Goal: Communication & Community: Ask a question

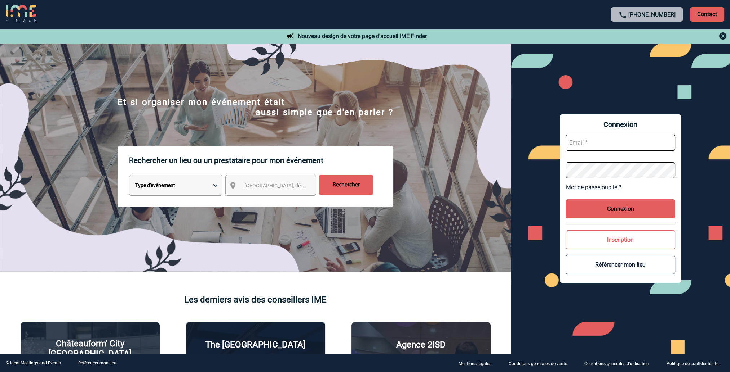
type input "agnes.darchis@capgemini.com"
click at [635, 207] on button "Connexion" at bounding box center [620, 209] width 110 height 19
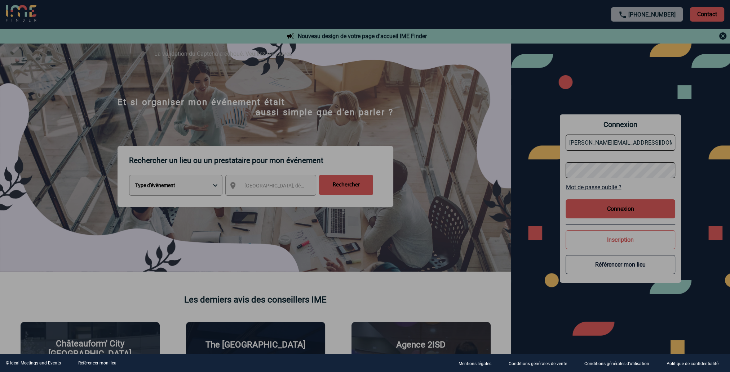
click at [143, 18] on div at bounding box center [365, 186] width 730 height 372
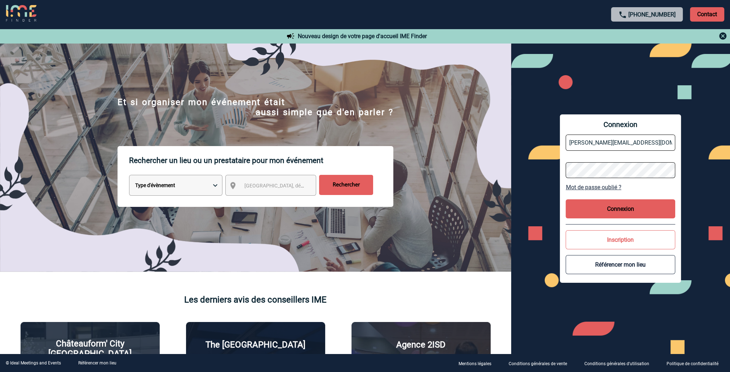
click at [628, 208] on button "Connexion" at bounding box center [620, 209] width 110 height 19
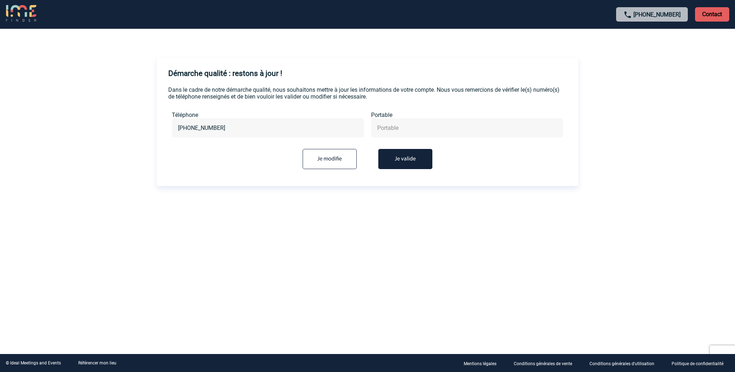
click at [408, 159] on button "Je valide" at bounding box center [405, 159] width 54 height 20
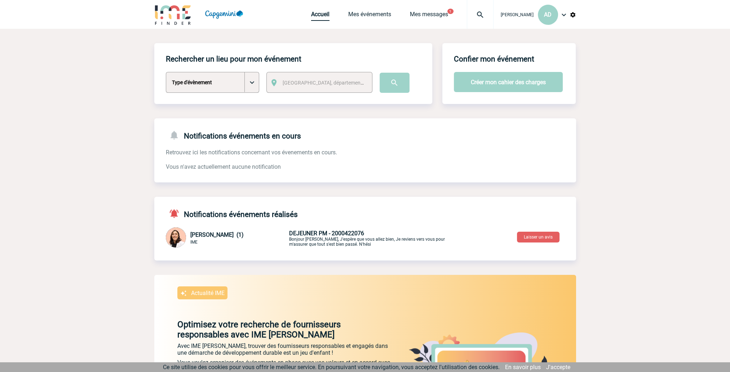
click at [322, 14] on link "Accueil" at bounding box center [320, 16] width 18 height 10
click at [562, 12] on img at bounding box center [563, 14] width 9 height 9
click at [476, 14] on img at bounding box center [480, 14] width 26 height 9
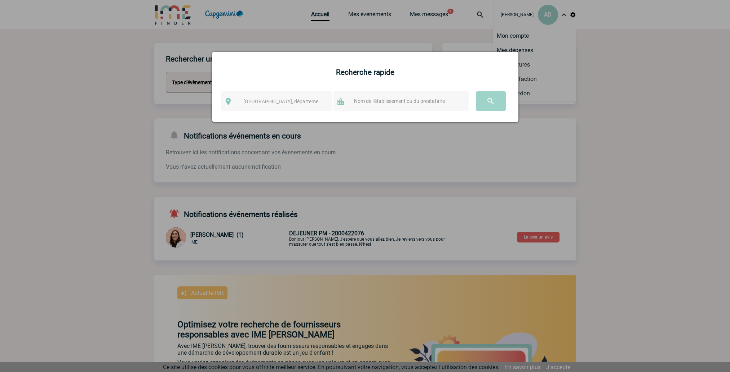
click at [664, 95] on div at bounding box center [365, 186] width 730 height 372
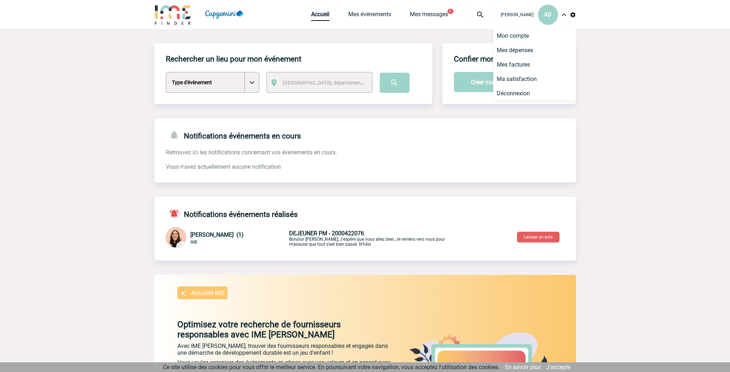
click at [188, 18] on img at bounding box center [172, 14] width 37 height 21
click at [572, 16] on img at bounding box center [572, 15] width 6 height 6
click at [550, 15] on span "AD" at bounding box center [548, 14] width 8 height 7
click at [530, 80] on li "Ma satisfaction" at bounding box center [534, 79] width 83 height 14
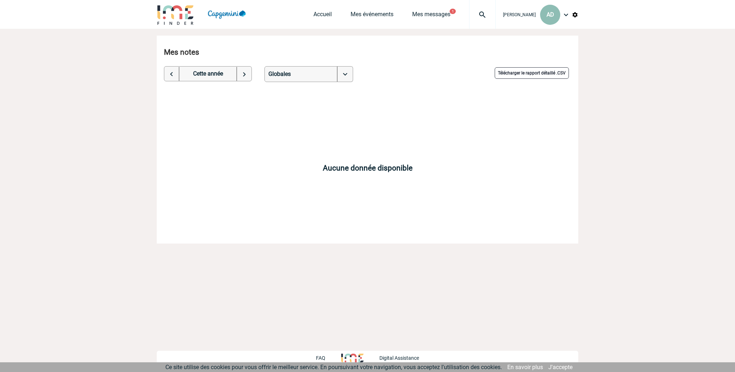
click at [549, 17] on span "AD" at bounding box center [551, 14] width 8 height 7
click at [521, 65] on li "Mes factures" at bounding box center [536, 65] width 83 height 14
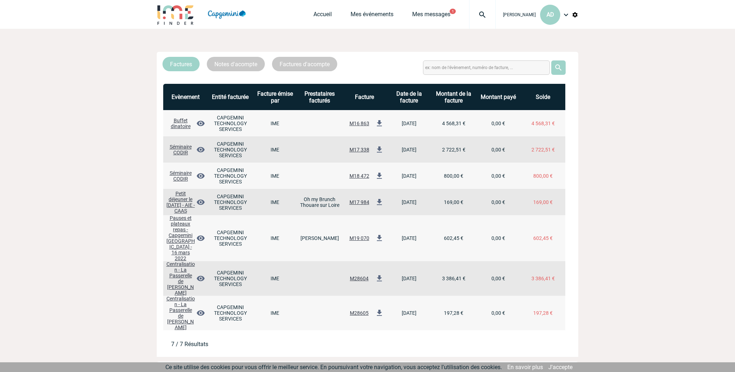
click at [213, 17] on img at bounding box center [226, 14] width 51 height 21
click at [180, 12] on img at bounding box center [175, 14] width 37 height 21
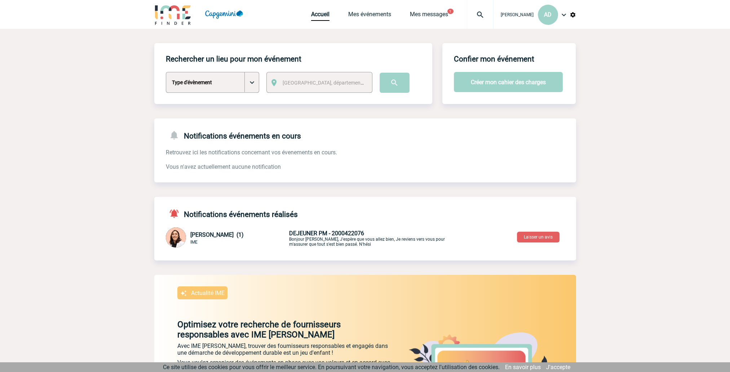
click at [229, 217] on h4 "Notifications événements réalisés" at bounding box center [232, 214] width 132 height 10
click at [216, 236] on span "Melissa NOBLET (1)" at bounding box center [216, 235] width 53 height 7
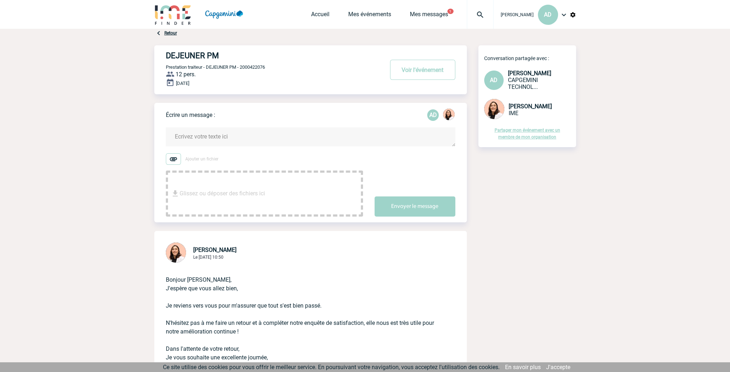
click at [492, 105] on img at bounding box center [494, 109] width 20 height 20
click at [522, 108] on span "Melissa NOBLET" at bounding box center [529, 106] width 43 height 7
click at [481, 14] on img at bounding box center [480, 14] width 26 height 9
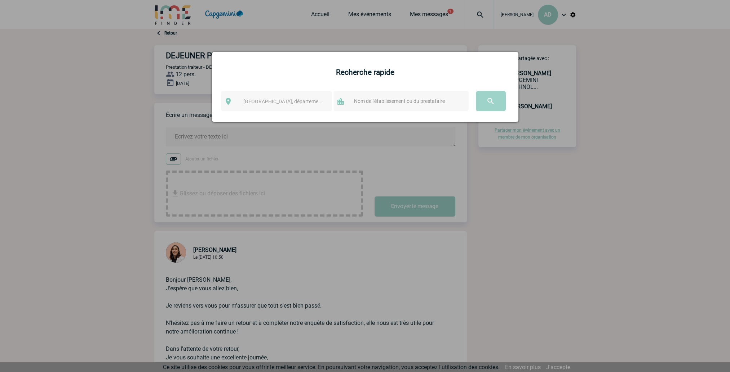
click at [632, 85] on div at bounding box center [365, 186] width 730 height 372
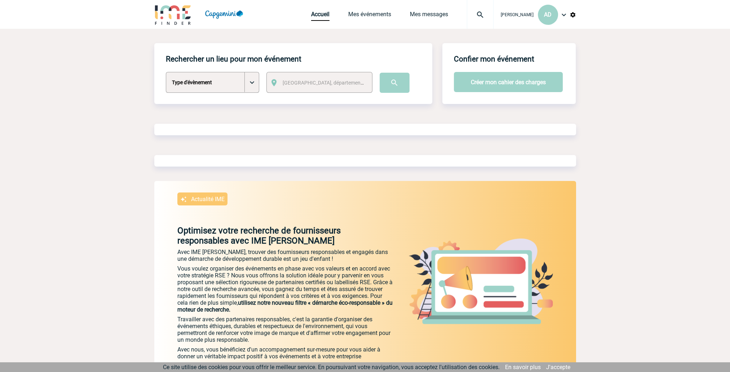
click at [563, 15] on img at bounding box center [563, 14] width 9 height 9
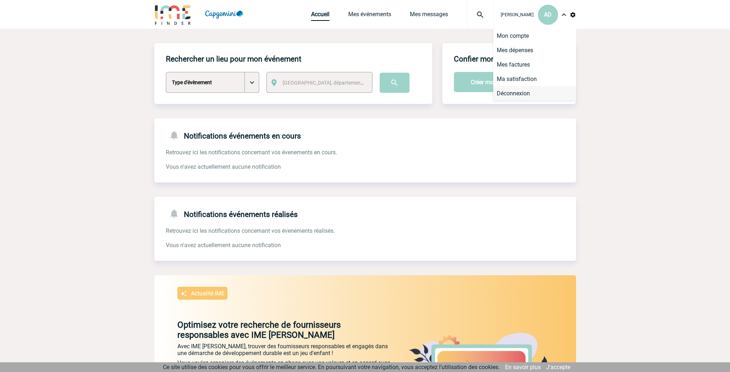
click at [529, 96] on li "Déconnexion" at bounding box center [534, 93] width 83 height 14
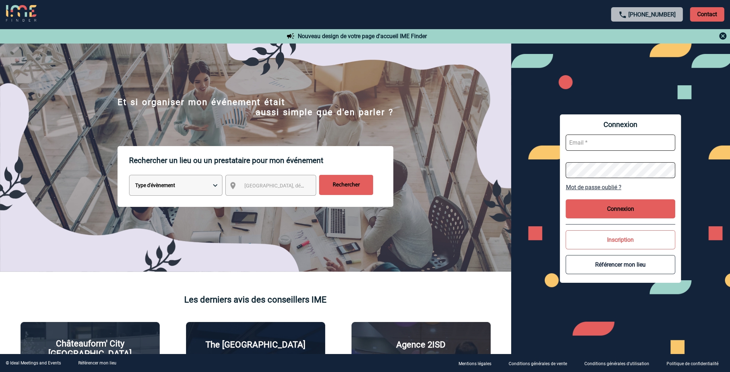
type input "[PERSON_NAME][EMAIL_ADDRESS][DOMAIN_NAME]"
click at [710, 15] on p "Contact" at bounding box center [707, 14] width 34 height 14
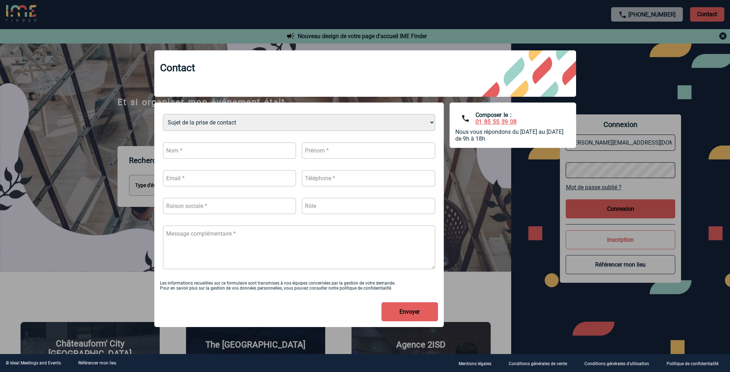
click at [205, 151] on input "text" at bounding box center [229, 151] width 133 height 16
type input "Darchis"
type input "[PERSON_NAME]"
type input "[EMAIL_ADDRESS][DOMAIN_NAME]"
type input "0615944849"
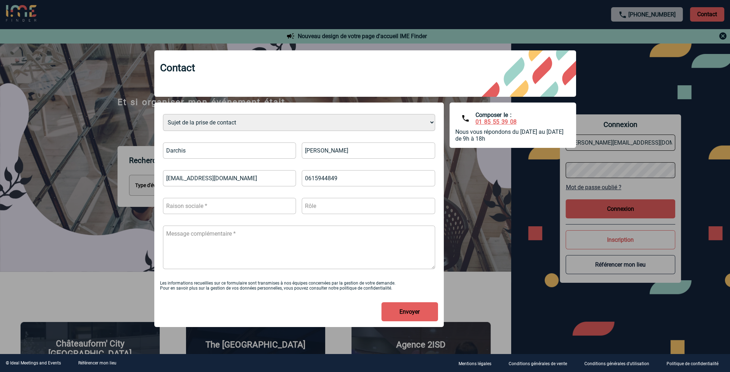
drag, startPoint x: 360, startPoint y: 181, endPoint x: 299, endPoint y: 177, distance: 61.0
click at [299, 177] on div "Sujet de la prise de contact Je n’ai pas de compte J’ai besoin d’aide Je n’arri…" at bounding box center [299, 191] width 278 height 167
drag, startPoint x: 237, startPoint y: 180, endPoint x: 139, endPoint y: 165, distance: 99.2
click at [140, 168] on body "[PHONE_NUMBER] Contact Contact Nouveau design de votre page d'accueil IME Finde…" at bounding box center [365, 186] width 730 height 372
type input "[PERSON_NAME][EMAIL_ADDRESS][DOMAIN_NAME]"
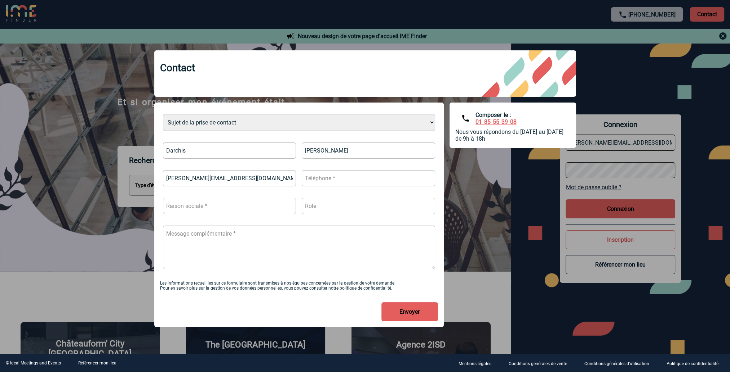
type input "0615944849"
drag, startPoint x: 356, startPoint y: 179, endPoint x: 303, endPoint y: 180, distance: 52.6
click at [303, 180] on input "0615944849" at bounding box center [368, 178] width 133 height 16
click at [221, 204] on input "text" at bounding box center [229, 206] width 133 height 16
type input "CAPGEMINI TS"
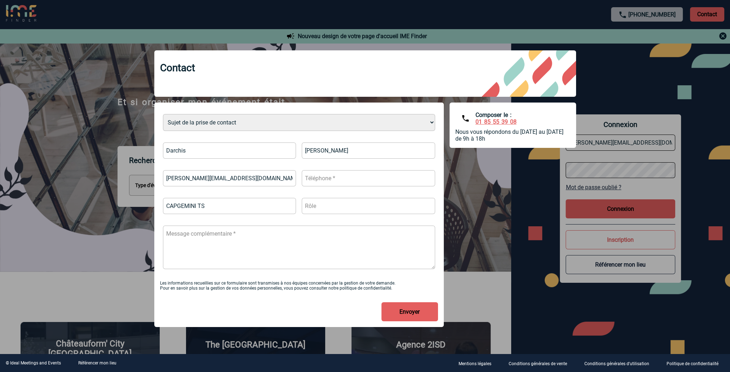
click at [318, 205] on input "text" at bounding box center [368, 206] width 133 height 16
type input "Assistante de Direction"
click at [189, 234] on textarea at bounding box center [299, 248] width 272 height 44
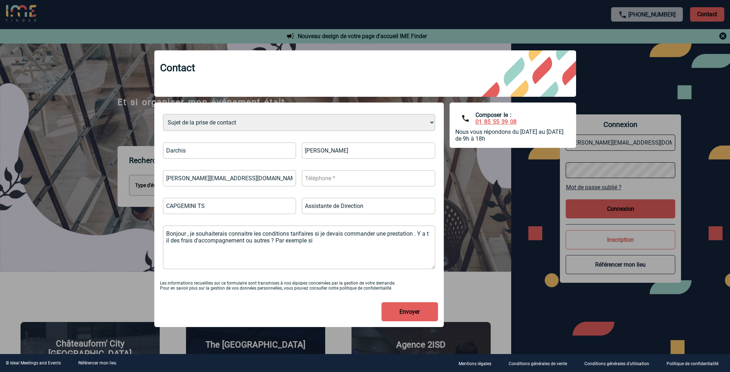
click at [322, 241] on textarea "Bonjour , je souhaiterais connaitre les conditions tarifaires si je devais comm…" at bounding box center [299, 248] width 272 height 44
drag, startPoint x: 315, startPoint y: 234, endPoint x: 413, endPoint y: 235, distance: 98.0
click at [413, 235] on textarea "Bonjour , je souhaiterais connaitre les conditions tarifaires si je devais comm…" at bounding box center [299, 248] width 272 height 44
click at [367, 240] on textarea "Bonjour , je souhaiterais connaitre les conditions tarifaires . Y a t il des fr…" at bounding box center [299, 248] width 272 height 44
type textarea "Bonjour , je souhaiterais connaitre les conditions tarifaires . Y a t il des fr…"
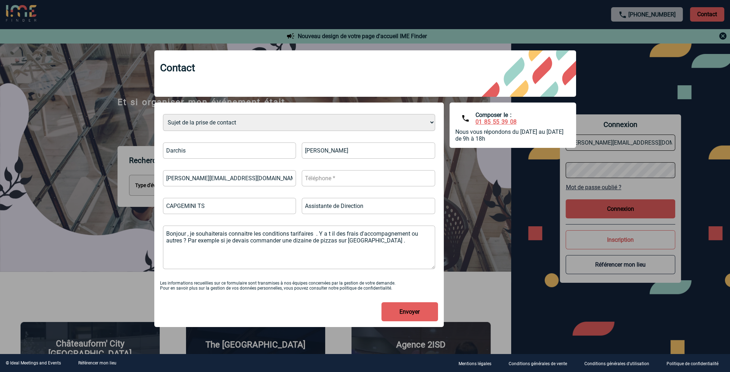
click at [414, 316] on button "Envoyer" at bounding box center [409, 312] width 57 height 19
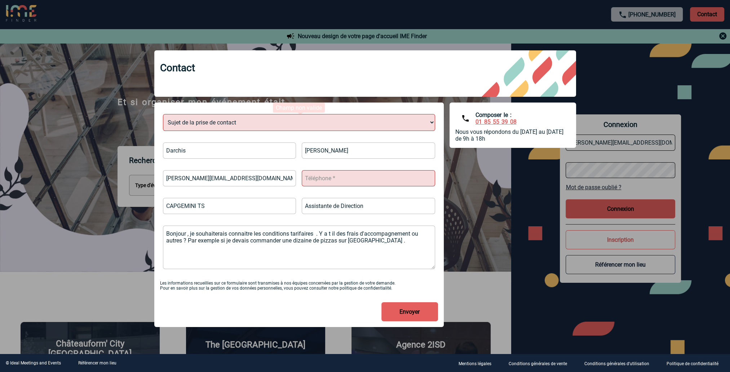
click at [203, 128] on select "Sujet de la prise de contact Je n’ai pas de compte J’ai besoin d’aide Je n’arri…" at bounding box center [299, 122] width 272 height 17
select select "5"
click at [163, 114] on select "Sujet de la prise de contact Je n’ai pas de compte J’ai besoin d’aide Je n’arri…" at bounding box center [299, 122] width 272 height 17
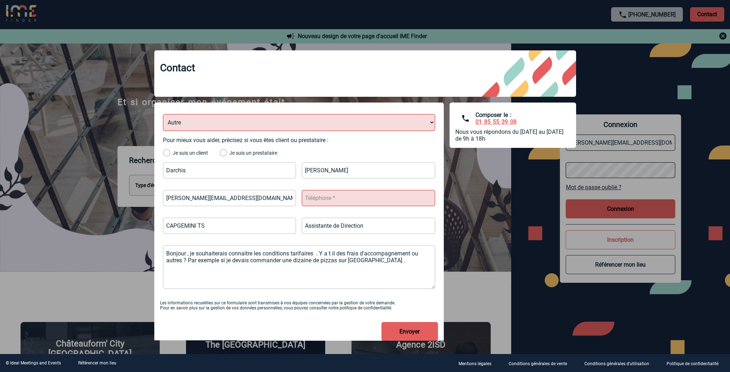
click at [169, 154] on label "Je suis un client" at bounding box center [185, 153] width 45 height 6
click at [0, 0] on input "Je suis un client" at bounding box center [0, 0] width 0 height 0
click at [414, 333] on button "Envoyer" at bounding box center [409, 331] width 57 height 19
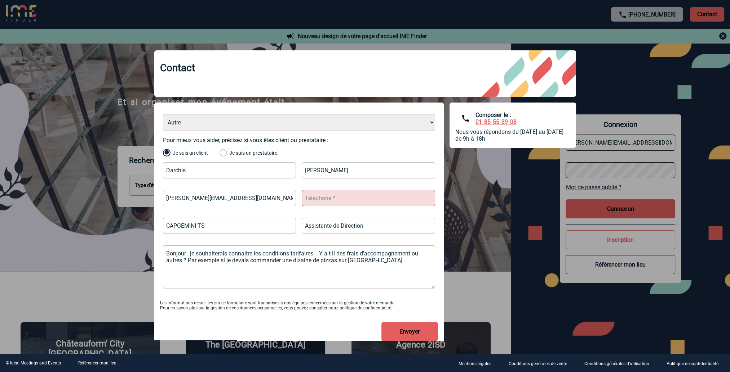
scroll to position [17, 0]
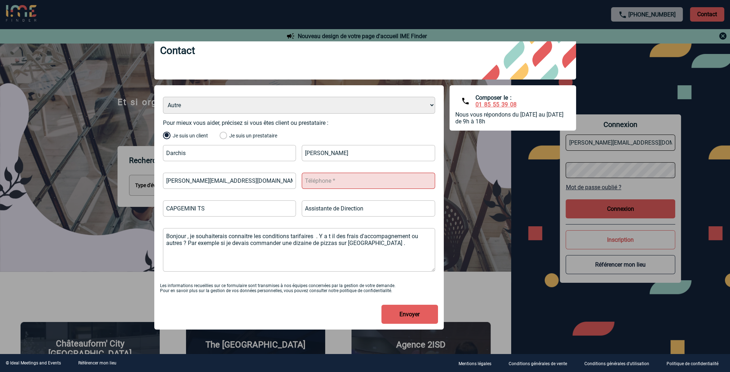
click at [407, 315] on button "Envoyer" at bounding box center [409, 314] width 57 height 19
click at [336, 181] on input "text" at bounding box center [368, 181] width 133 height 16
paste input "02 49 53 09 26"
type input "02 49 53 09 26"
click at [413, 317] on button "Envoyer" at bounding box center [409, 314] width 57 height 19
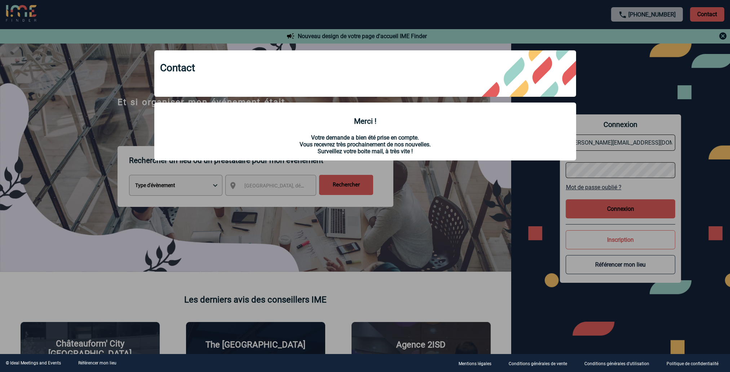
scroll to position [0, 0]
